Goal: Navigation & Orientation: Find specific page/section

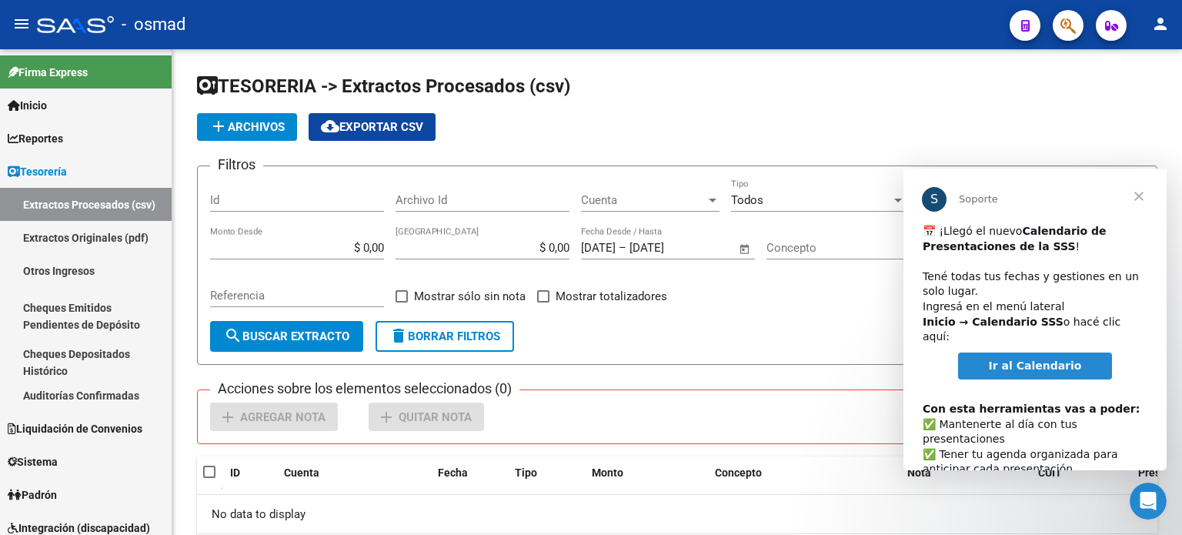
scroll to position [79, 0]
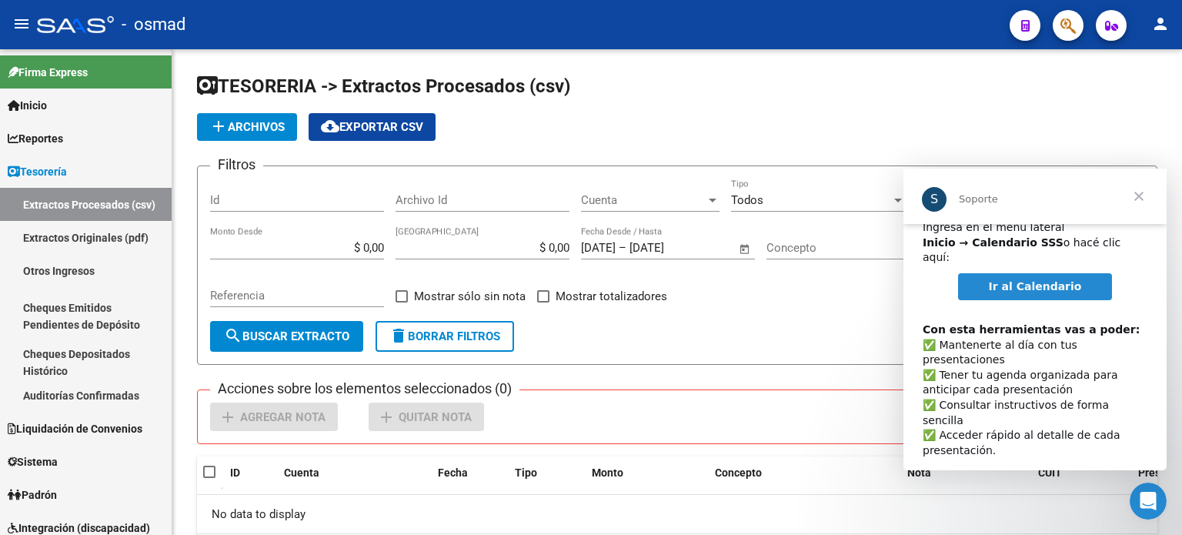
click at [1022, 280] on span "Ir al Calendario" at bounding box center [1034, 286] width 93 height 12
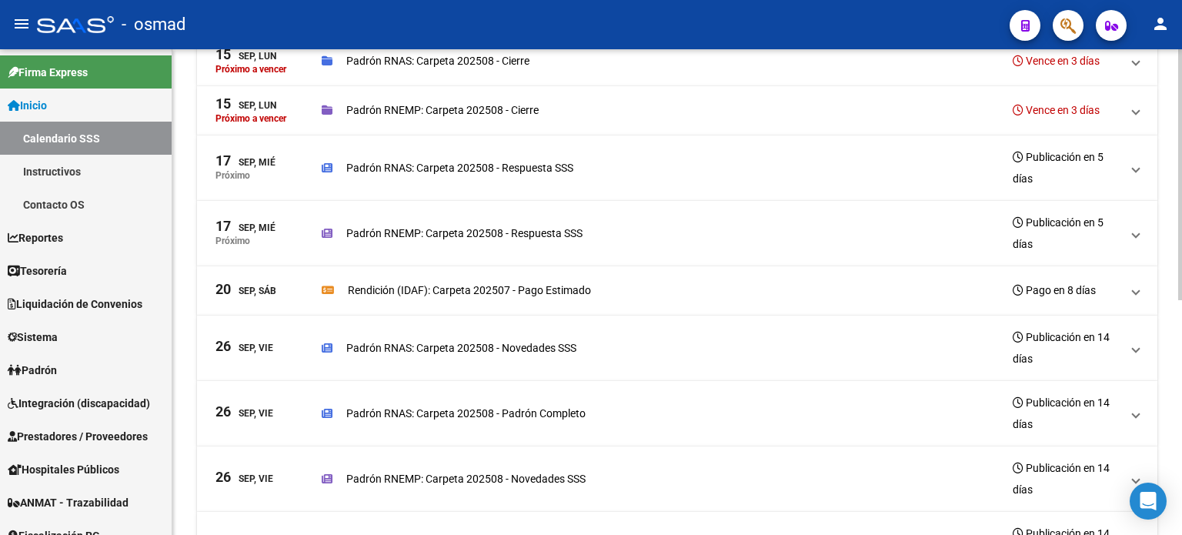
scroll to position [231, 0]
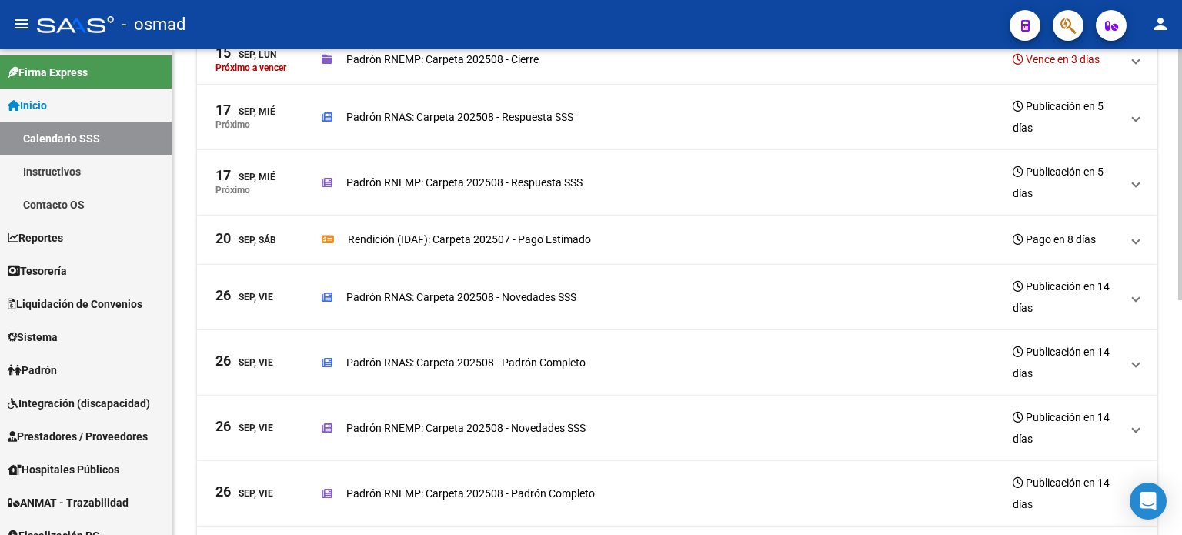
click at [538, 118] on p "Padrón RNAS: Carpeta 202508 - Respuesta SSS" at bounding box center [459, 116] width 227 height 17
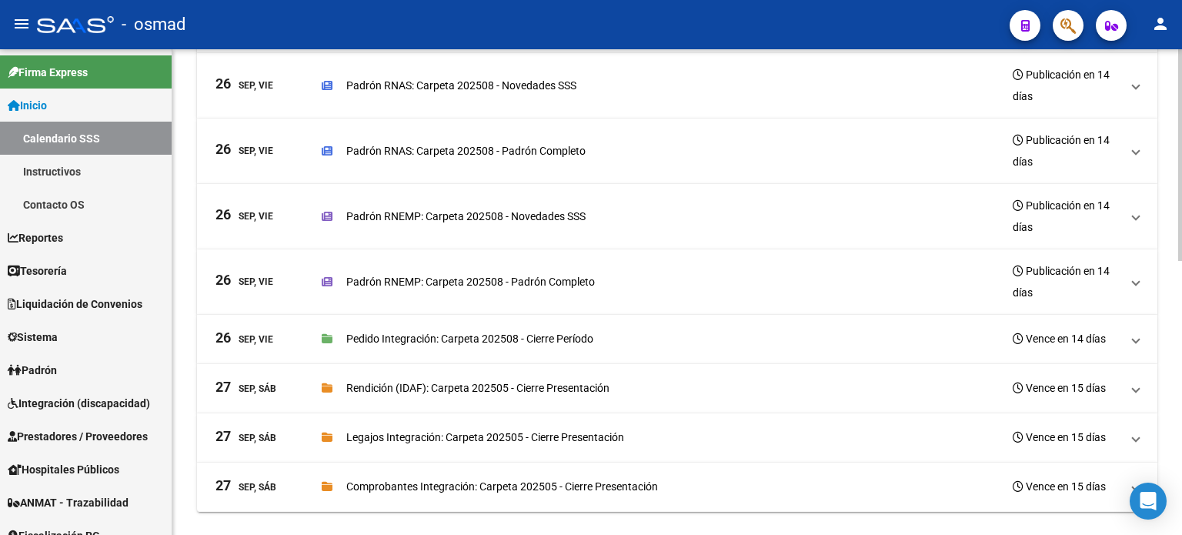
scroll to position [627, 0]
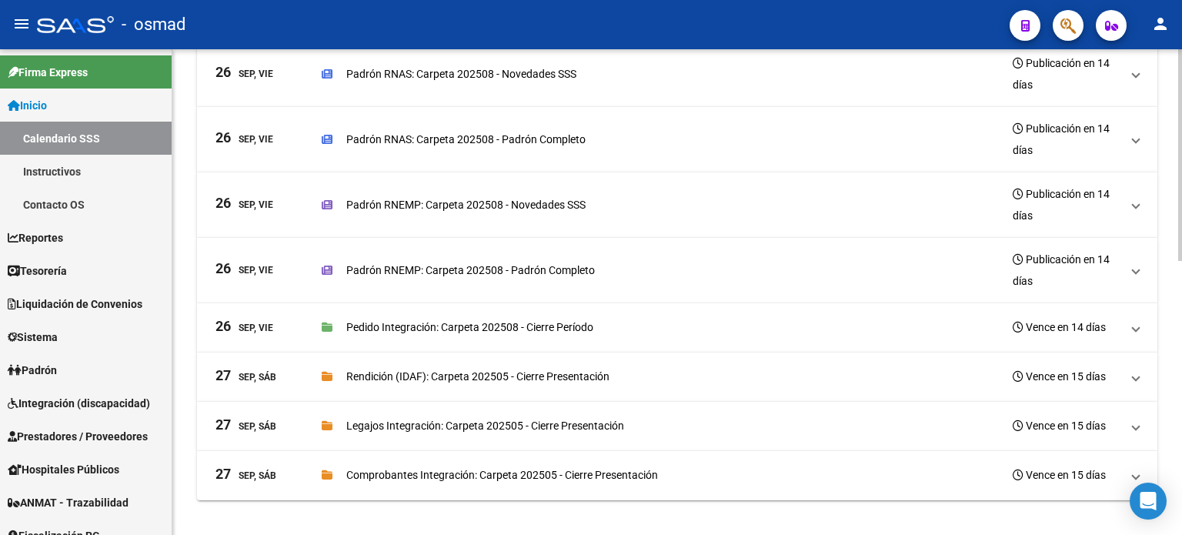
click at [472, 203] on p "Padrón RNEMP: Carpeta 202508 - Novedades SSS" at bounding box center [465, 204] width 239 height 17
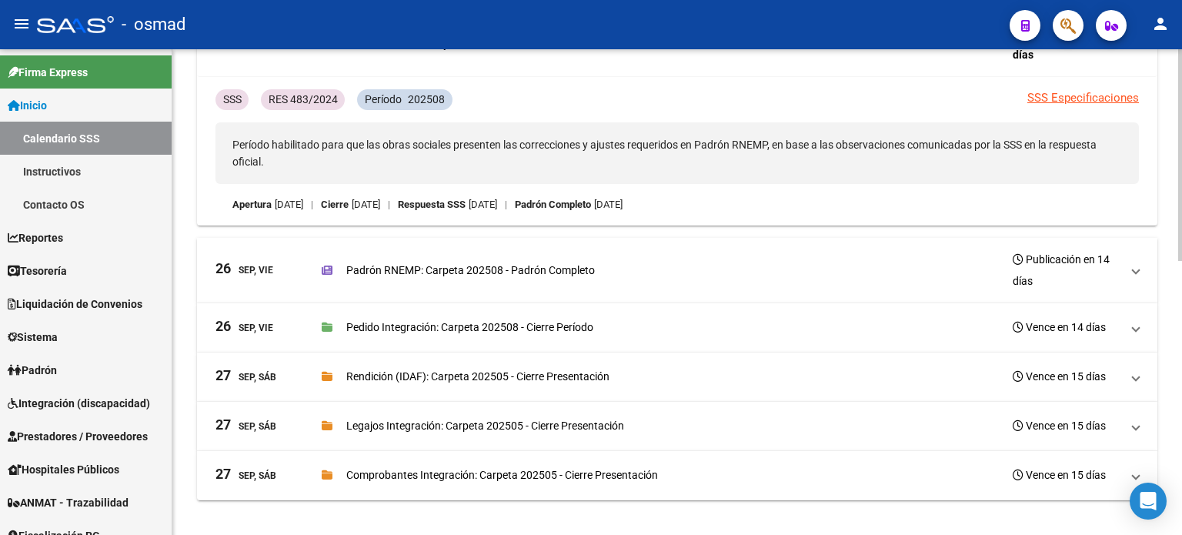
click at [501, 264] on p "Padrón RNEMP: Carpeta 202508 - Padrón Completo" at bounding box center [470, 270] width 248 height 17
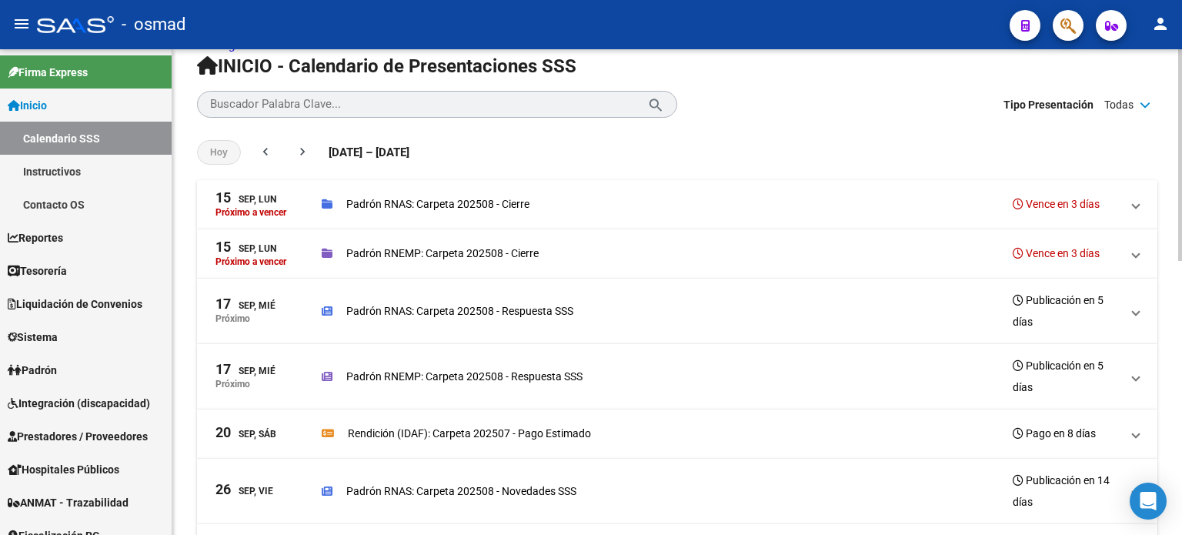
scroll to position [0, 0]
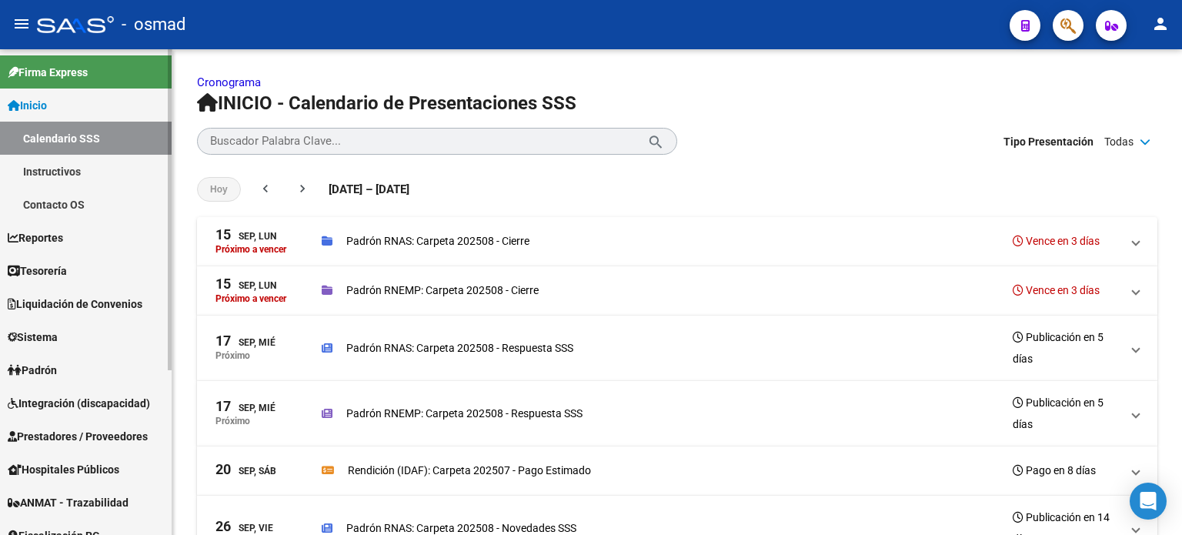
click at [59, 135] on link "Calendario SSS" at bounding box center [86, 138] width 172 height 33
click at [62, 172] on link "Instructivos" at bounding box center [86, 171] width 172 height 33
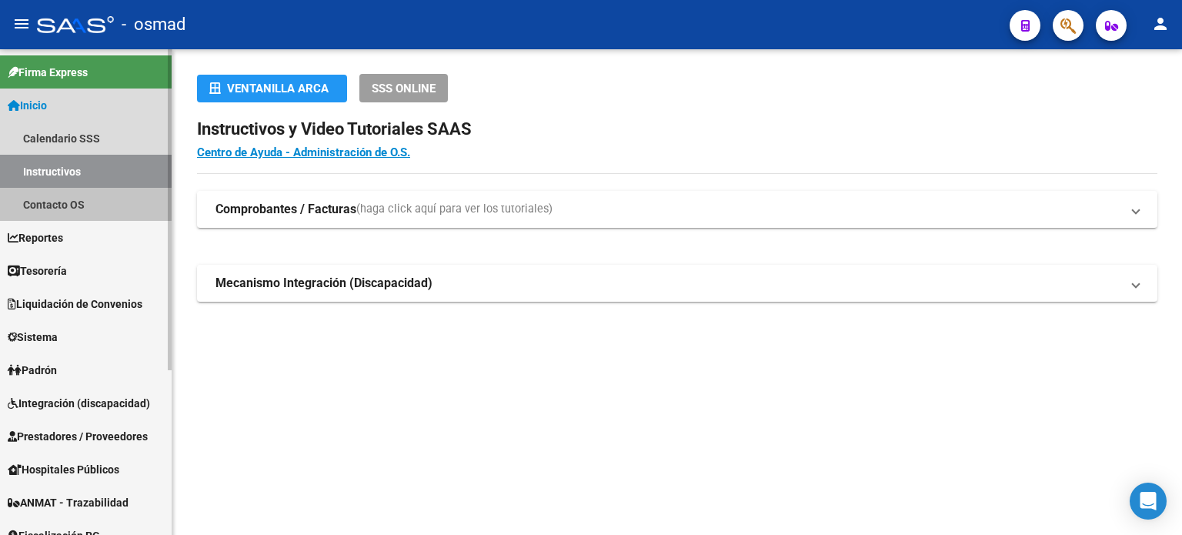
click at [56, 204] on link "Contacto OS" at bounding box center [86, 204] width 172 height 33
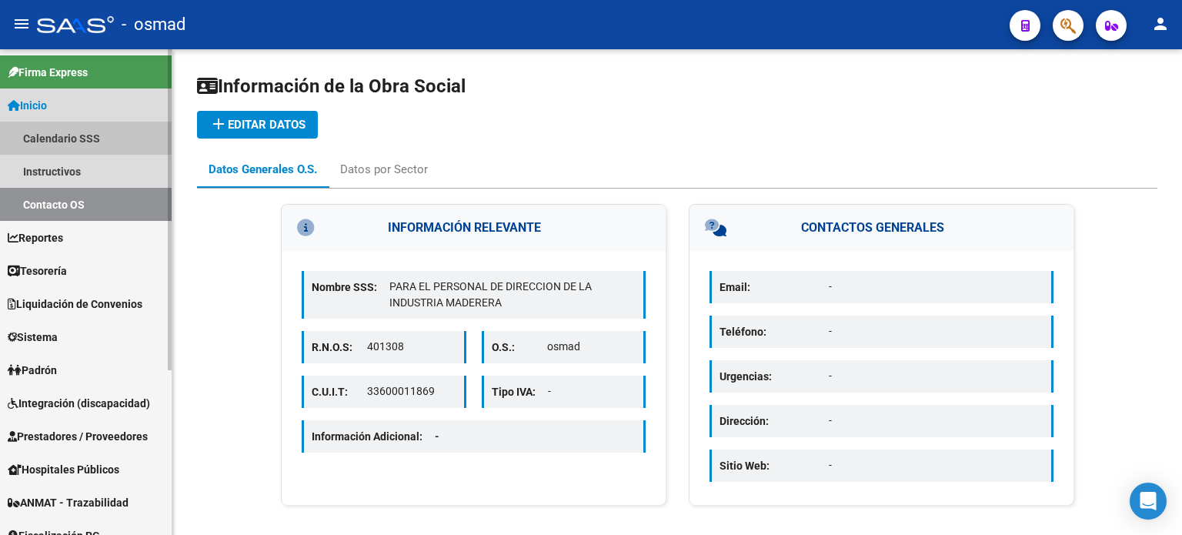
click at [51, 140] on link "Calendario SSS" at bounding box center [86, 138] width 172 height 33
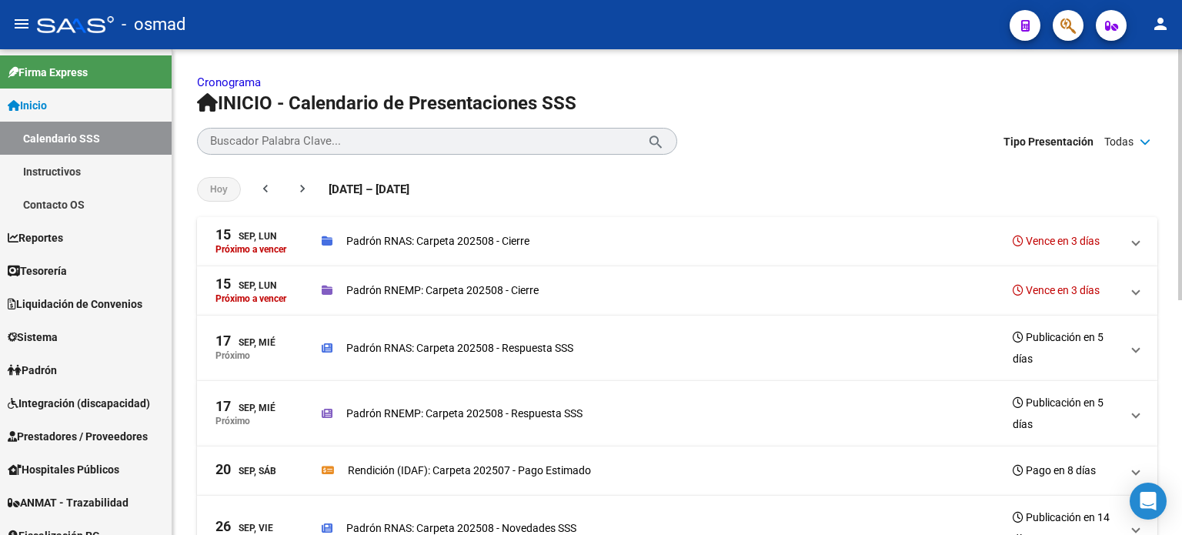
click at [806, 145] on div "Buscador Palabra Clave... search close Tipo Presentación Todas check Apertura c…" at bounding box center [677, 141] width 960 height 27
